Goal: Find specific page/section: Find specific page/section

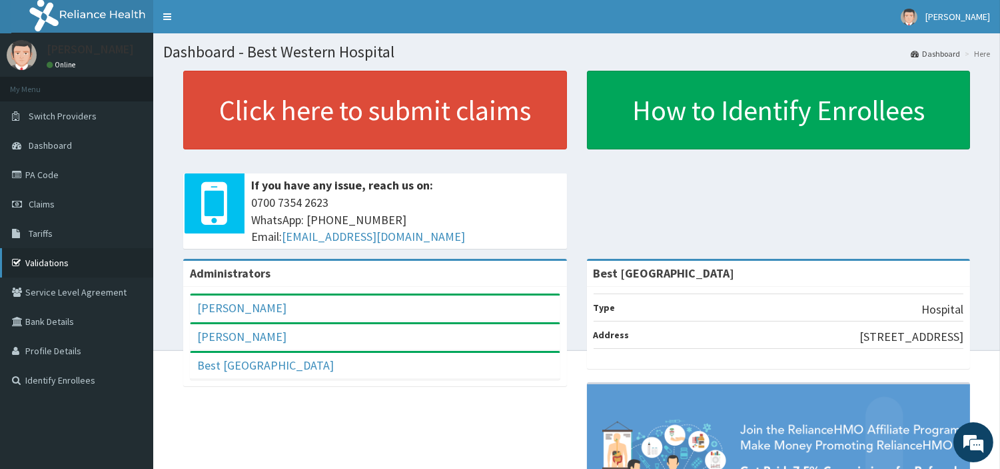
click at [51, 257] on link "Validations" at bounding box center [76, 262] width 153 height 29
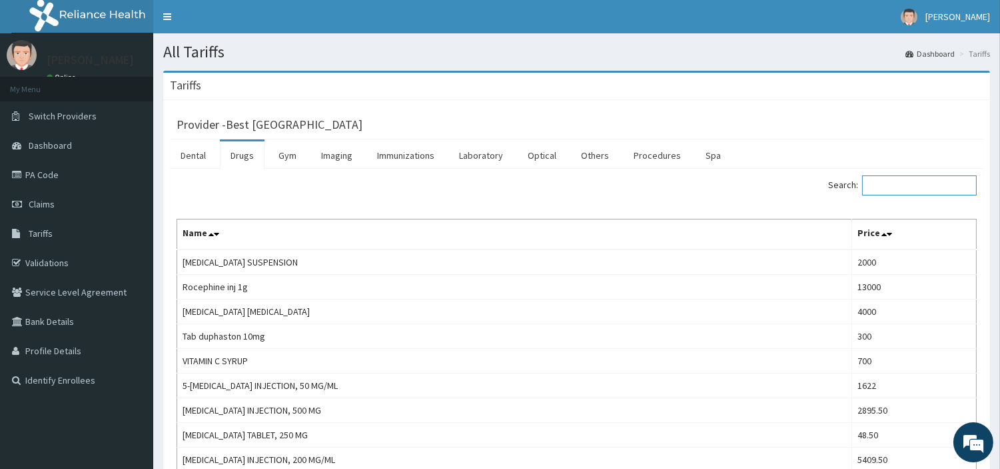
click at [928, 191] on input "Search:" at bounding box center [919, 185] width 115 height 20
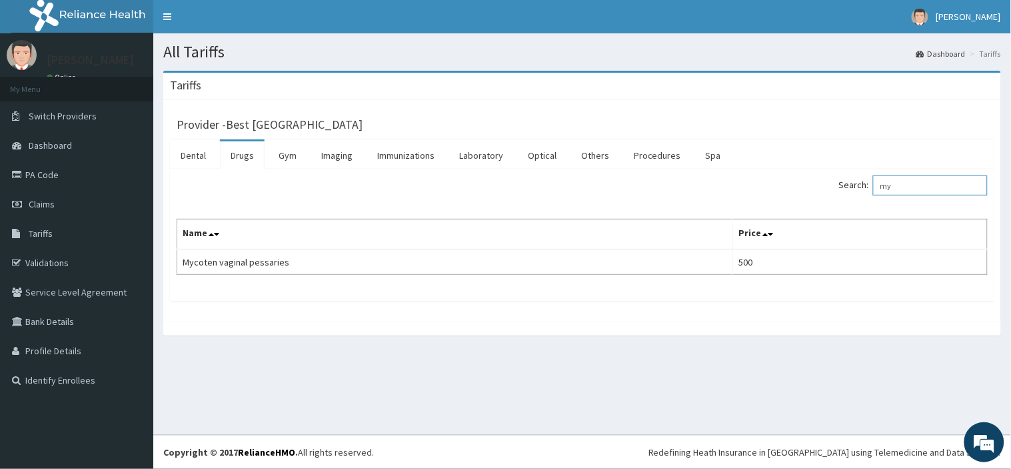
type input "m"
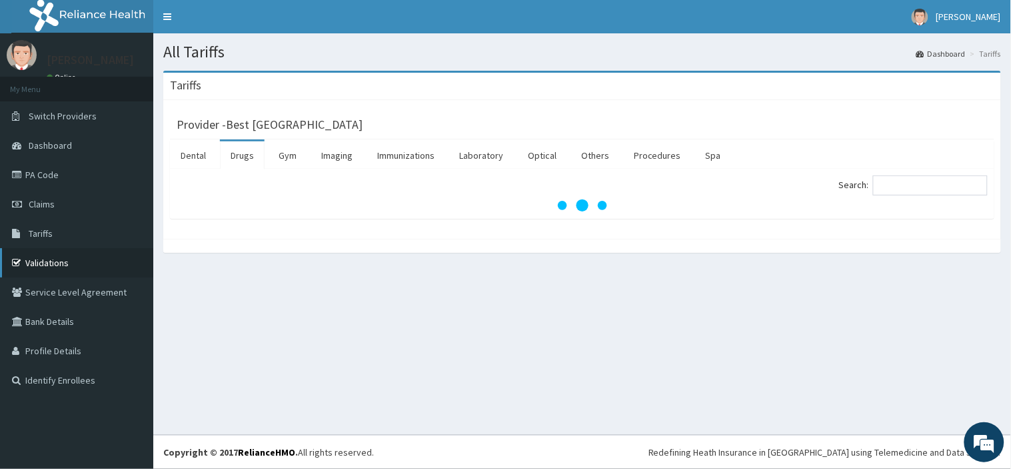
click at [57, 260] on link "Validations" at bounding box center [76, 262] width 153 height 29
